Goal: Complete application form: Complete application form

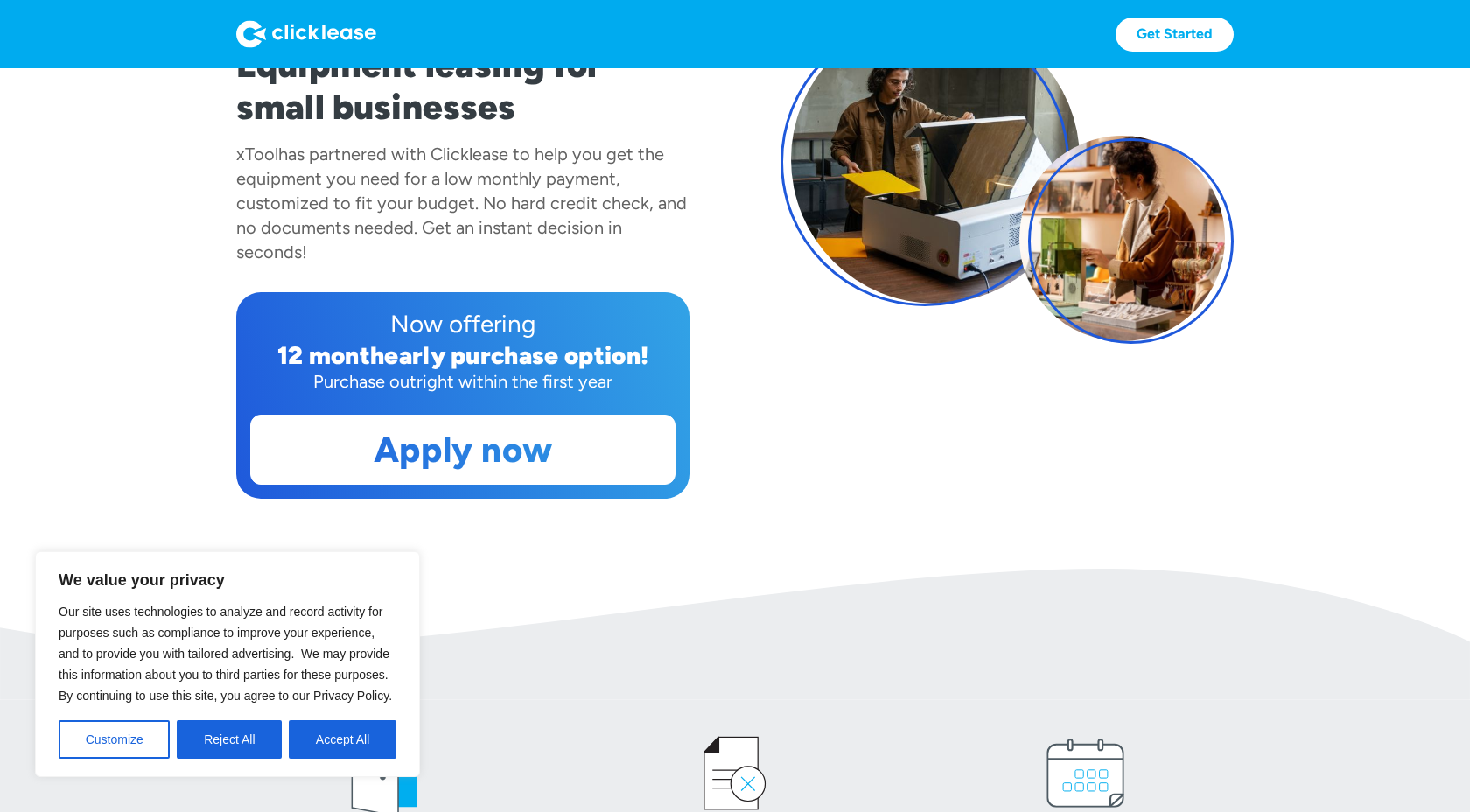
scroll to position [260, 0]
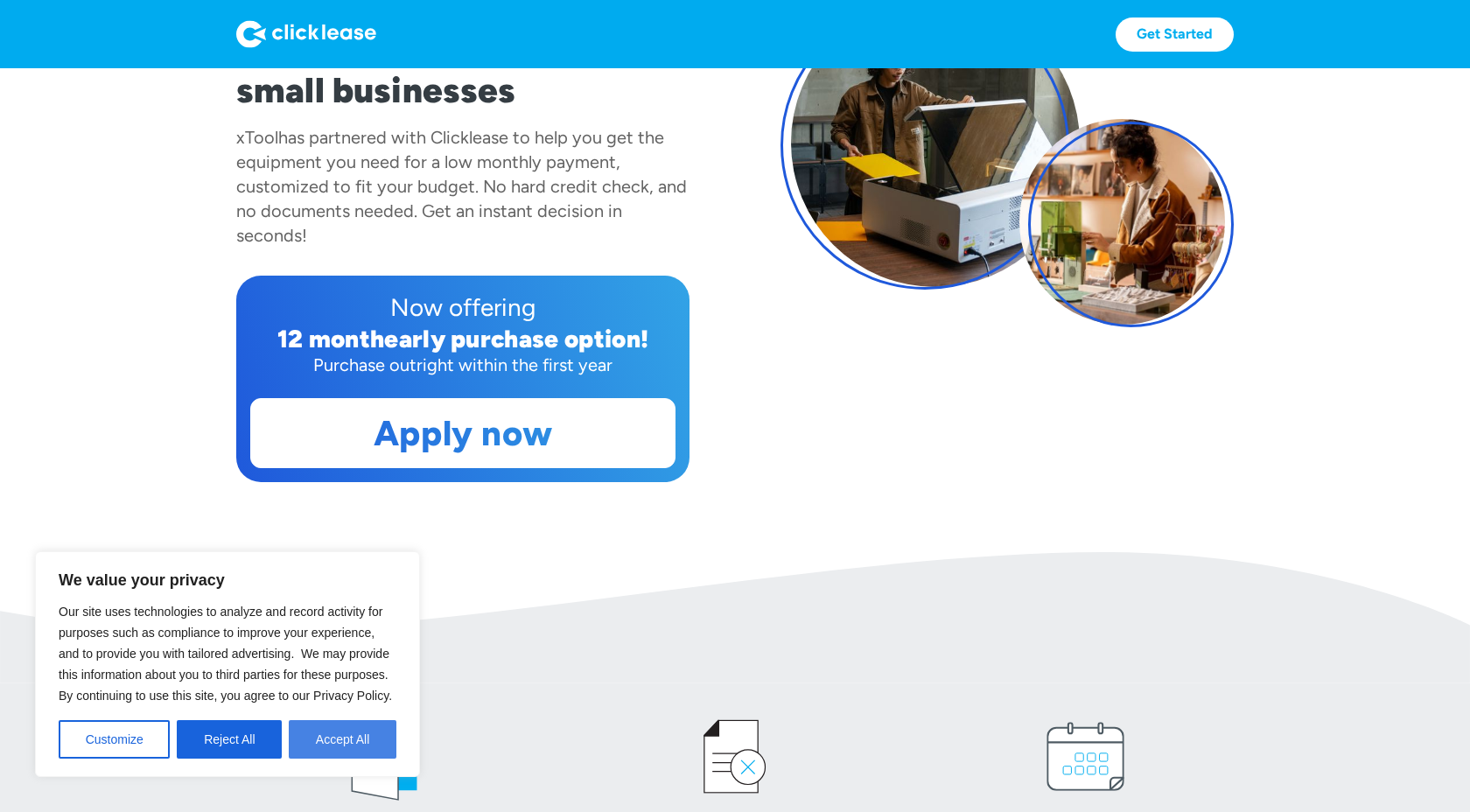
click at [350, 742] on button "Accept All" at bounding box center [343, 739] width 108 height 39
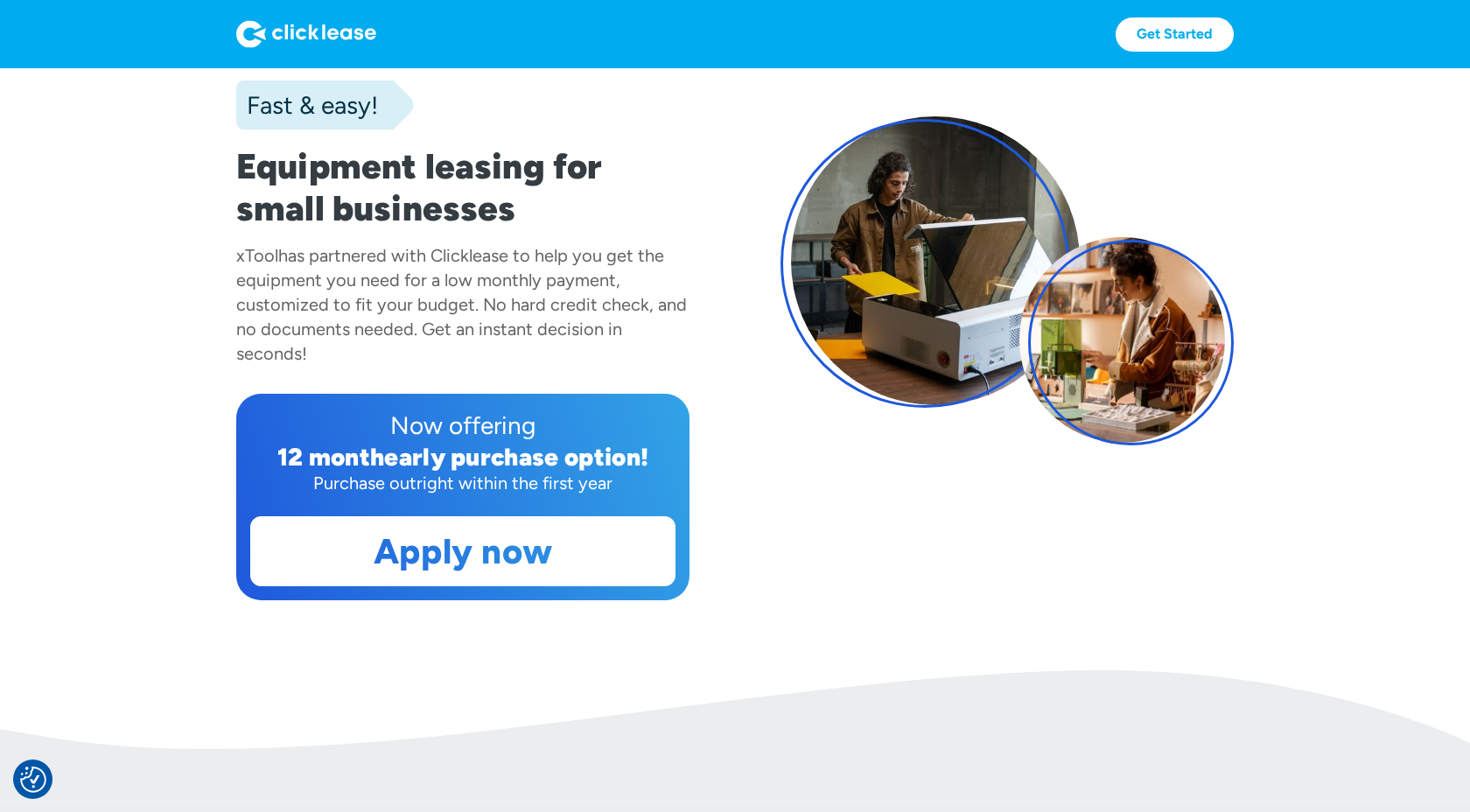
scroll to position [0, 0]
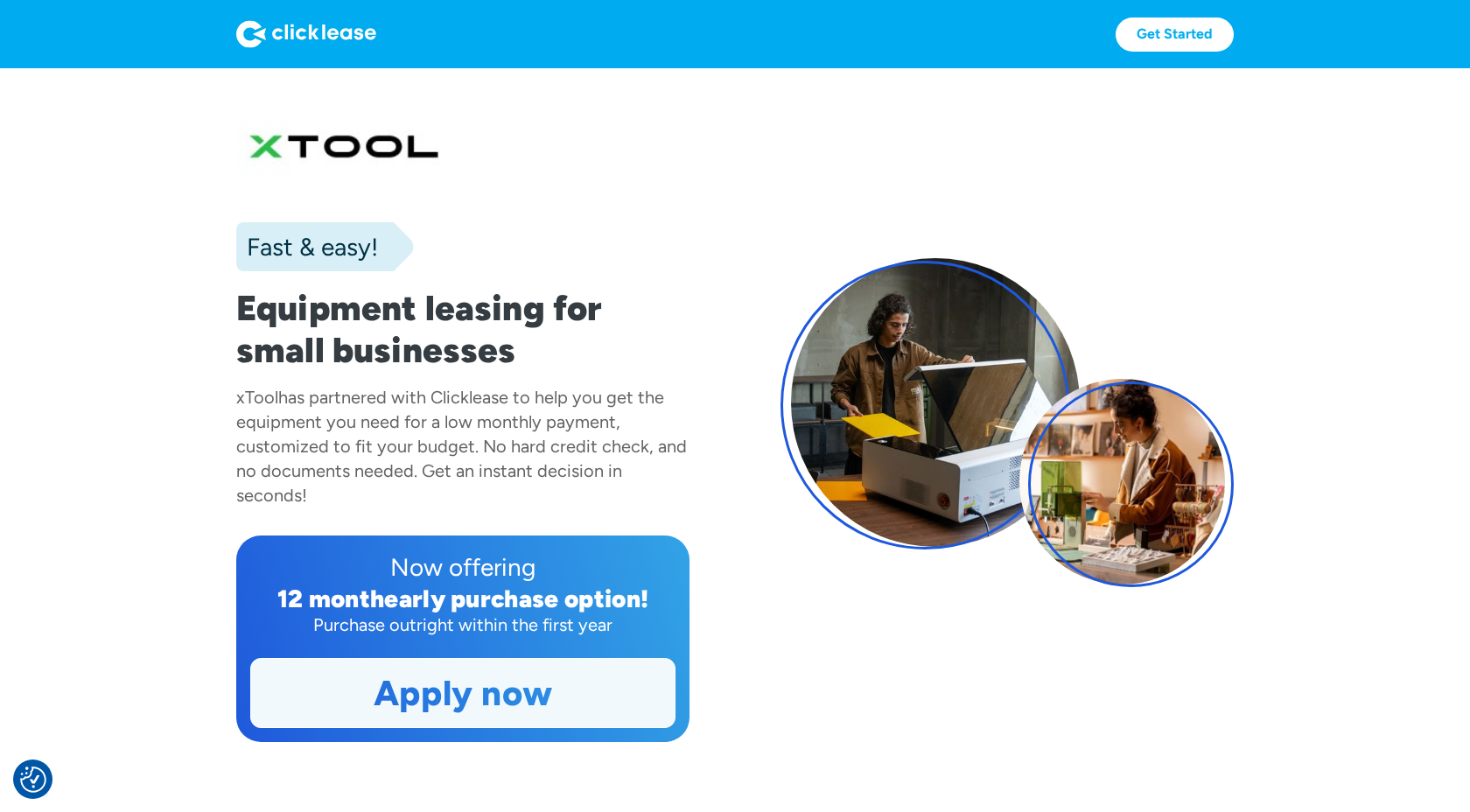
click at [477, 715] on link "Apply now" at bounding box center [463, 693] width 424 height 68
click at [516, 705] on link "Apply now" at bounding box center [463, 693] width 424 height 68
click at [519, 708] on link "Apply now" at bounding box center [463, 693] width 424 height 68
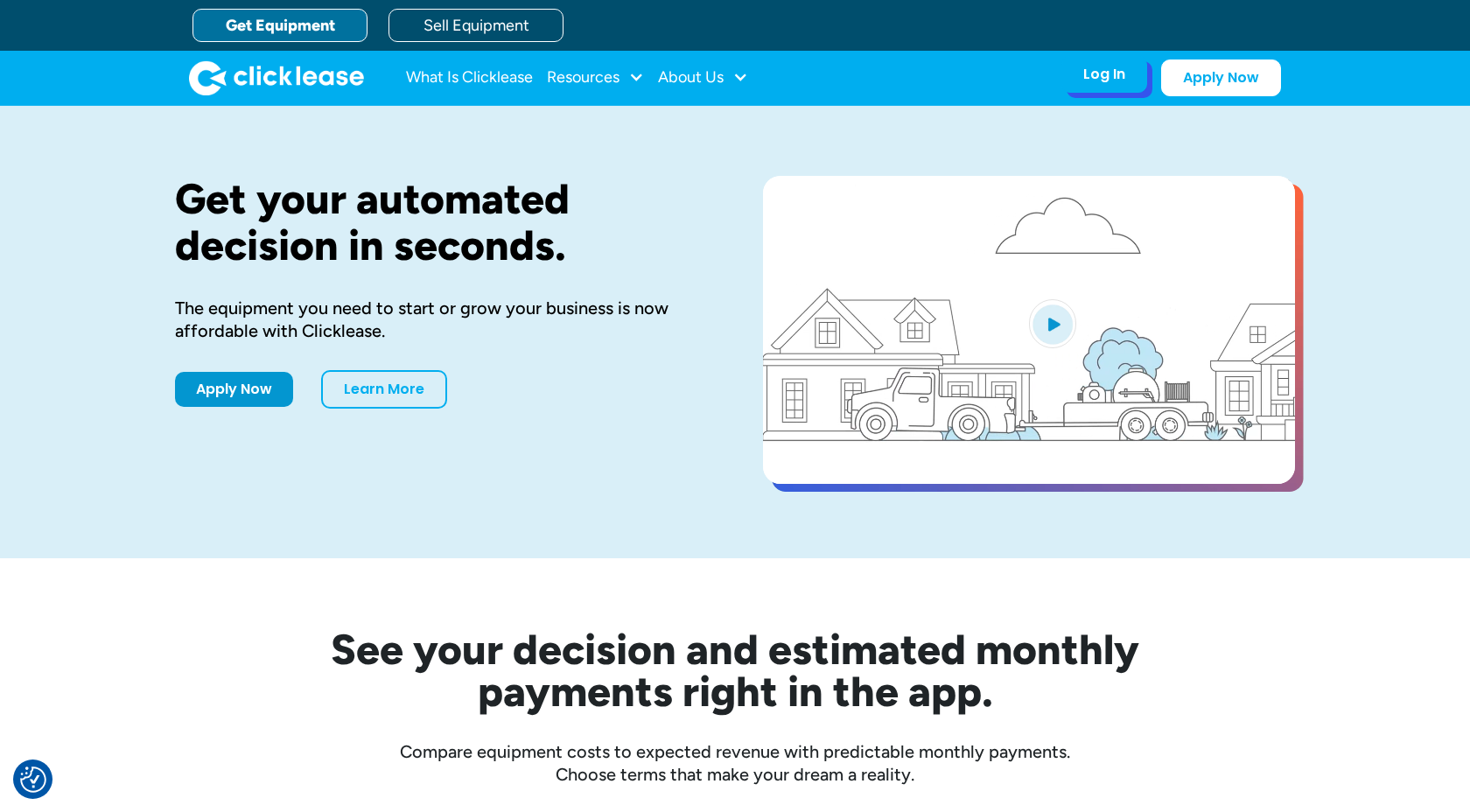
click at [1098, 81] on div "Log In" at bounding box center [1105, 74] width 42 height 17
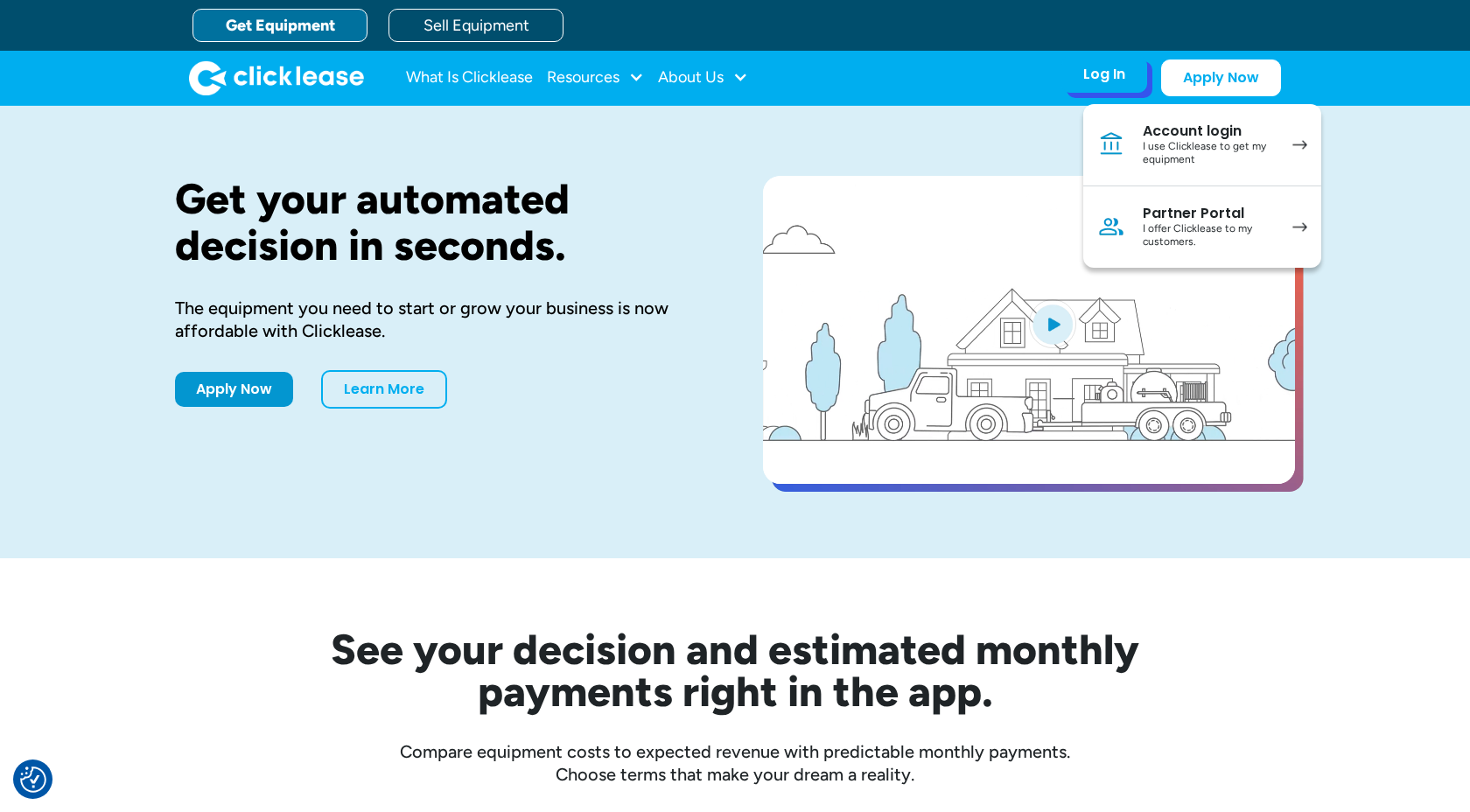
click at [1190, 155] on div "I use Clicklease to get my equipment" at bounding box center [1209, 154] width 132 height 27
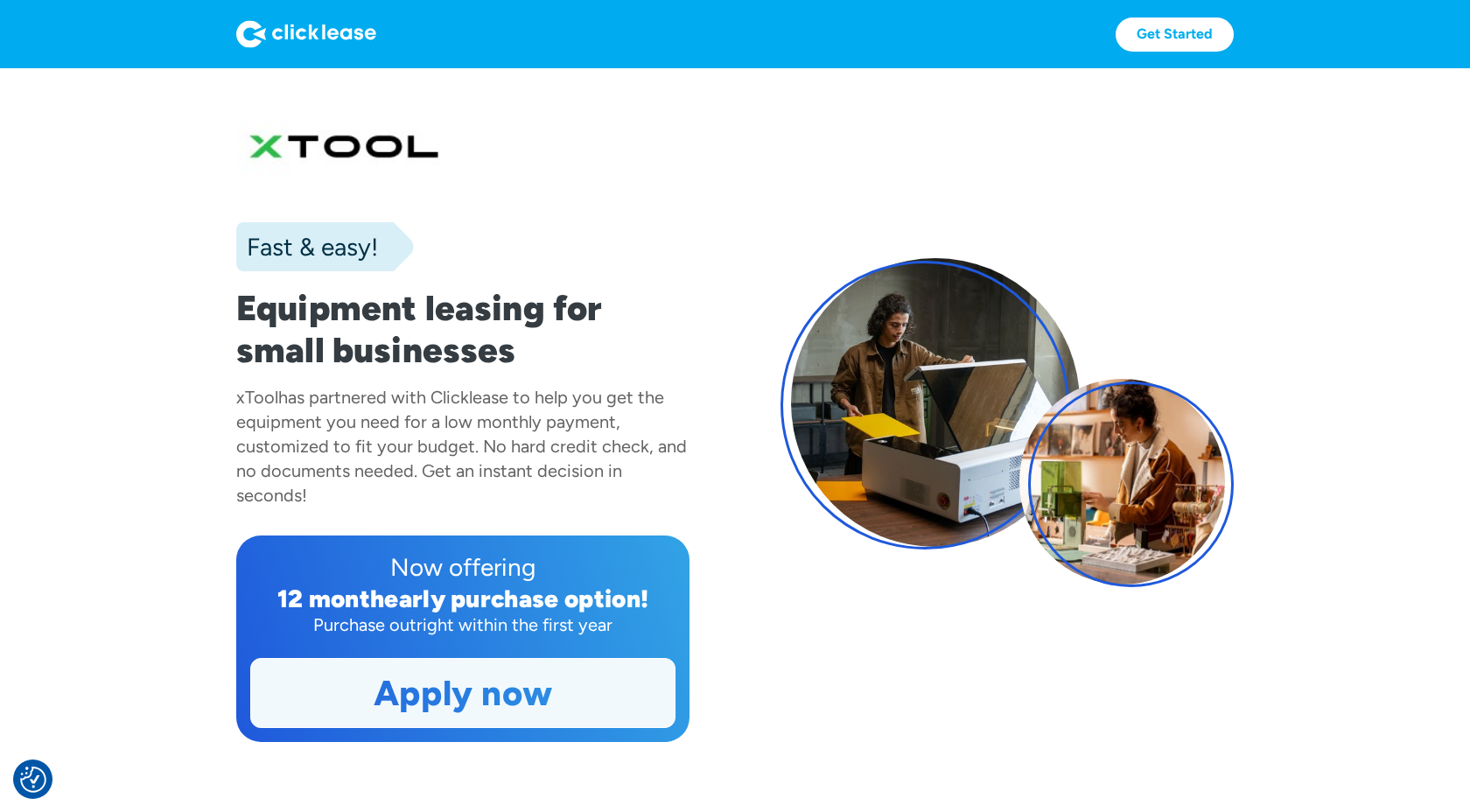
click at [572, 700] on link "Apply now" at bounding box center [463, 693] width 424 height 68
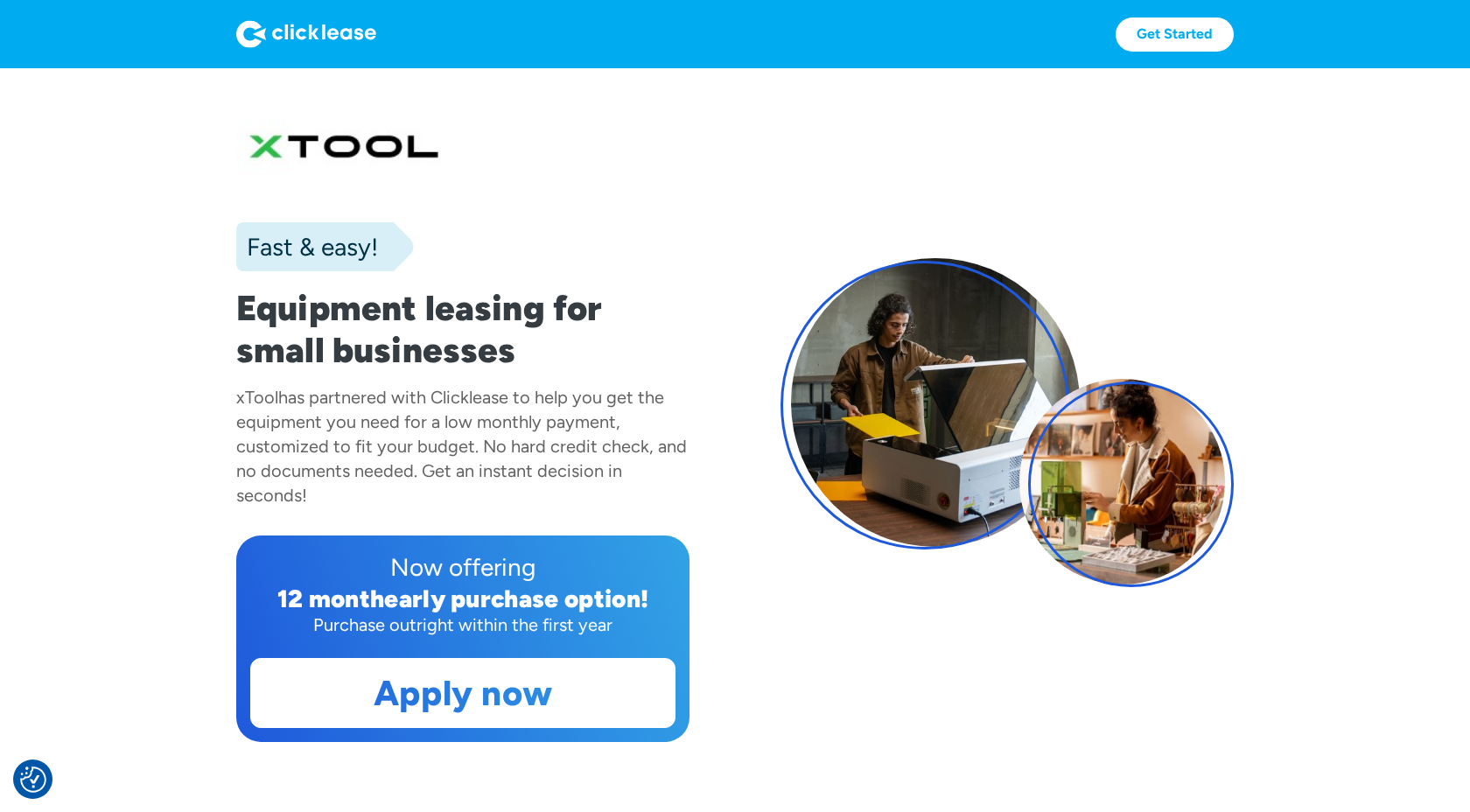
click at [272, 27] on img at bounding box center [306, 33] width 140 height 28
click at [1171, 28] on link "Get Started" at bounding box center [1175, 34] width 118 height 34
